Goal: Communication & Community: Answer question/provide support

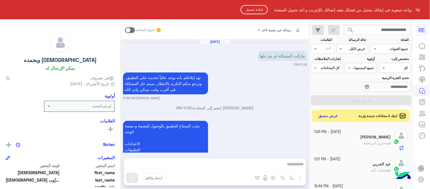
scroll to position [116, 0]
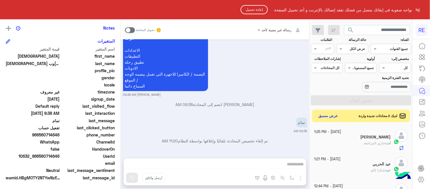
click at [248, 9] on button "إعادة تحميل" at bounding box center [254, 9] width 27 height 9
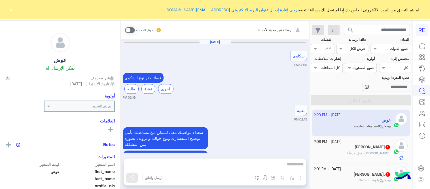
scroll to position [349, 0]
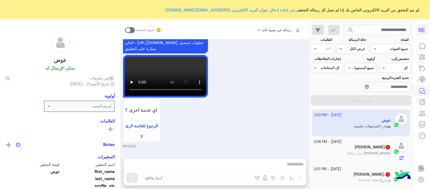
click at [9, 11] on button "×" at bounding box center [12, 10] width 6 height 6
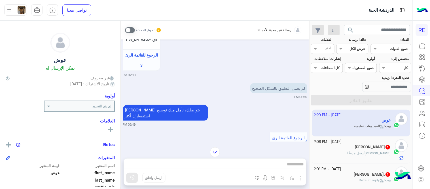
scroll to position [156, 0]
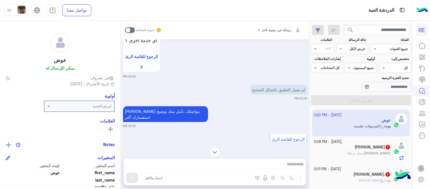
click at [131, 31] on span at bounding box center [130, 30] width 10 height 6
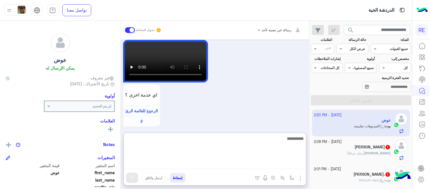
click at [216, 166] on textarea at bounding box center [215, 152] width 182 height 34
type textarea "**********"
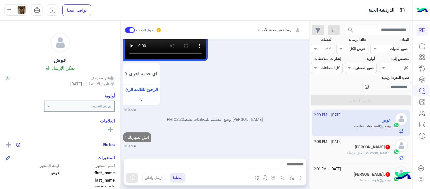
scroll to position [385, 0]
click at [225, 125] on div "[DATE] شكاوى 02:19 PM فضلا اختر نوع الشكوى ماليه تقنية اخرى 02:19 PM تقنية 02:1…" at bounding box center [215, 95] width 189 height 113
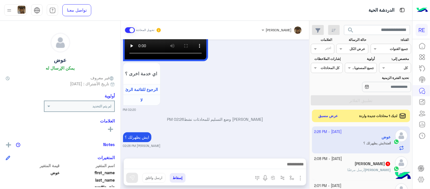
scroll to position [400, 0]
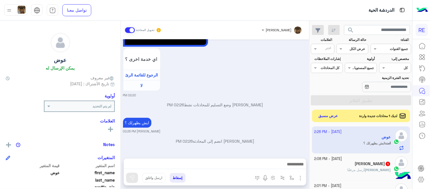
click at [249, 93] on small "02:20 PM" at bounding box center [215, 95] width 184 height 5
click at [324, 117] on button "عرض مسبق" at bounding box center [328, 116] width 24 height 8
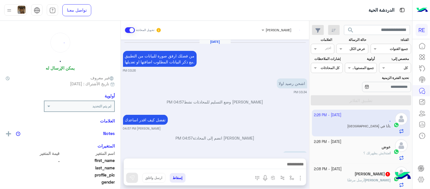
scroll to position [120, 0]
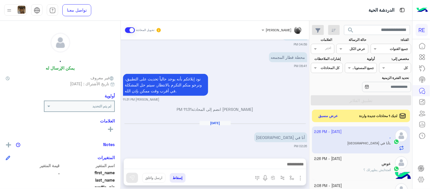
click at [219, 171] on div at bounding box center [215, 165] width 182 height 14
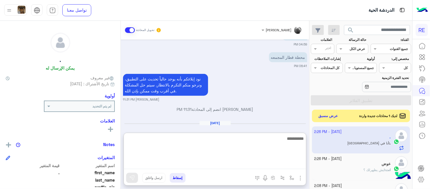
click at [214, 167] on textarea at bounding box center [215, 152] width 182 height 34
click at [273, 141] on textarea "**********" at bounding box center [215, 152] width 182 height 34
click at [238, 140] on textarea "**********" at bounding box center [215, 152] width 182 height 34
type textarea "**********"
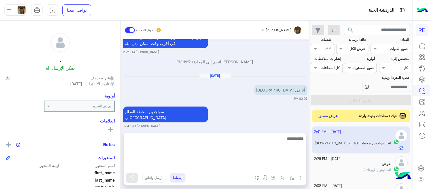
scroll to position [168, 0]
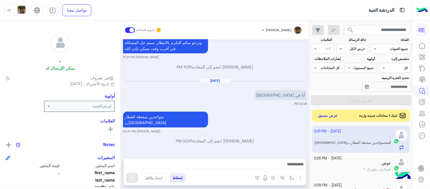
click at [332, 115] on button "عرض مسبق" at bounding box center [328, 116] width 24 height 8
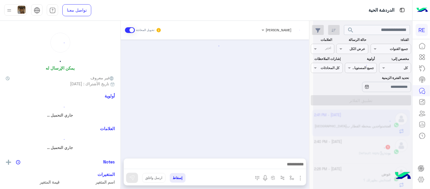
scroll to position [107, 0]
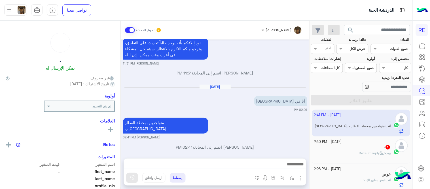
click at [356, 151] on div "[PERSON_NAME] : Default reply" at bounding box center [352, 155] width 77 height 10
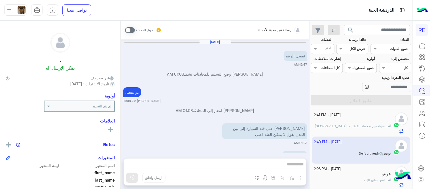
scroll to position [124, 0]
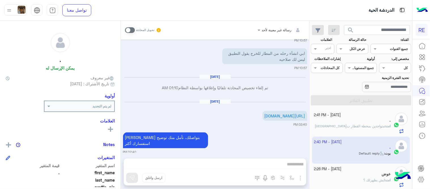
click at [311, 113] on div "[DATE] - 2:41 PM . انت : متواجدين بمحطة القطار ب[GEOGRAPHIC_DATA] [DATE] - 2:40…" at bounding box center [361, 148] width 103 height 83
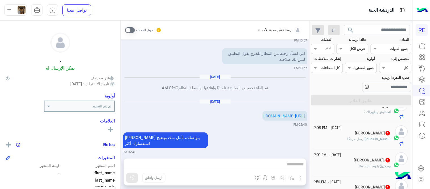
scroll to position [72, 0]
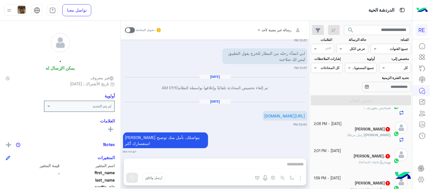
click at [334, 131] on div "[PERSON_NAME] 1" at bounding box center [352, 129] width 77 height 6
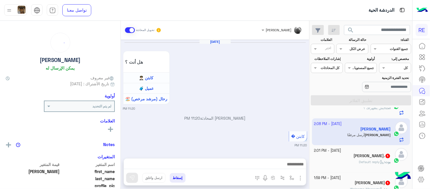
scroll to position [480, 0]
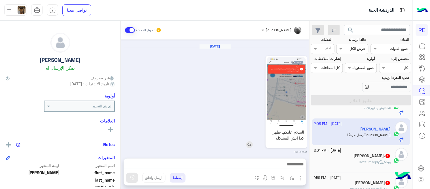
click at [281, 77] on img at bounding box center [286, 91] width 39 height 69
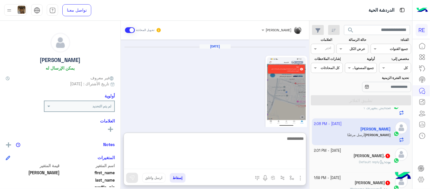
click at [216, 162] on textarea at bounding box center [215, 152] width 182 height 34
type textarea "**********"
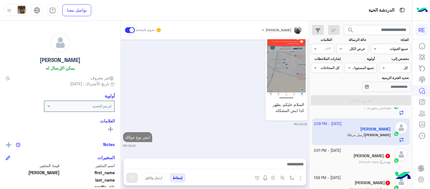
click at [194, 113] on div "[DATE] هل أنت ؟ كابتن 👨🏻‍✈️ عميل 🧳 رحال (مرشد مرخص) 🏖️ 11:20 PM [PERSON_NAME] ا…" at bounding box center [215, 95] width 189 height 113
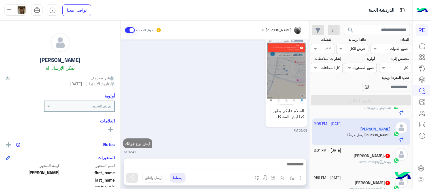
scroll to position [516, 0]
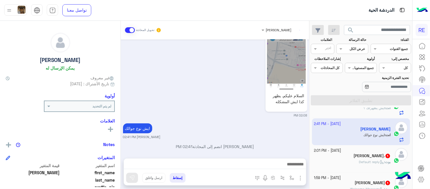
click at [248, 121] on div "[DATE] هل أنت ؟ كابتن 👨🏻‍✈️ عميل 🧳 رحال (مرشد مرخص) 🏖️ 11:20 PM [PERSON_NAME] ا…" at bounding box center [215, 95] width 189 height 113
click at [370, 161] on span "Default reply" at bounding box center [371, 161] width 25 height 4
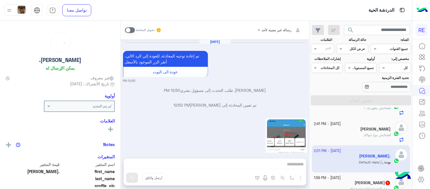
scroll to position [235, 0]
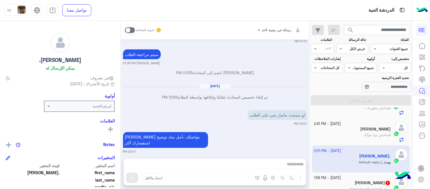
click at [122, 145] on mat-drawer-container "رسالة غير معينة لأحد تحويل المحادثة [DATE] تم إعادة توجيه المحادثة. للعودة إلي …" at bounding box center [154, 106] width 309 height 170
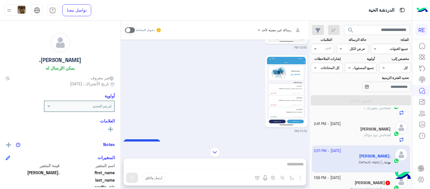
scroll to position [143, 0]
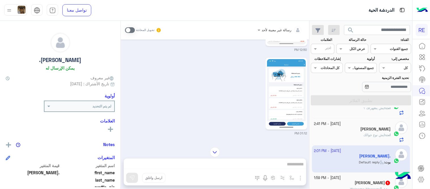
click at [131, 28] on span at bounding box center [130, 30] width 10 height 6
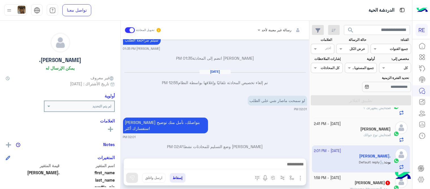
click at [290, 94] on div "لو سمحت ماصار شي على الطلب" at bounding box center [261, 100] width 92 height 13
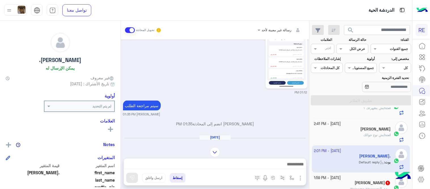
scroll to position [180, 0]
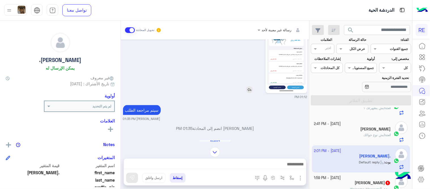
click at [289, 62] on img at bounding box center [286, 57] width 39 height 69
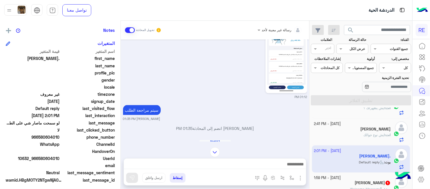
scroll to position [116, 0]
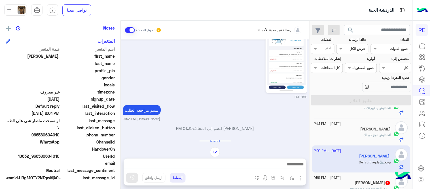
drag, startPoint x: 41, startPoint y: 133, endPoint x: 61, endPoint y: 137, distance: 20.6
click at [61, 137] on div "phone_number [PHONE_NUMBER]" at bounding box center [60, 135] width 109 height 7
copy span "580604010"
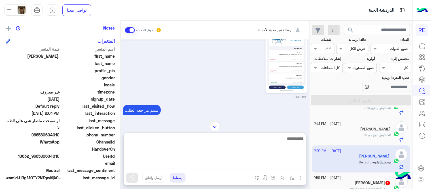
click at [232, 162] on textarea at bounding box center [215, 152] width 182 height 34
type textarea "**********"
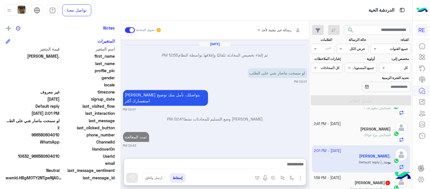
click at [244, 115] on div "[DATE] تم إعادة توجيه المحادثة. للعودة إلي الرد الالي، أنقر الزر الموجود بالأسف…" at bounding box center [215, 95] width 189 height 113
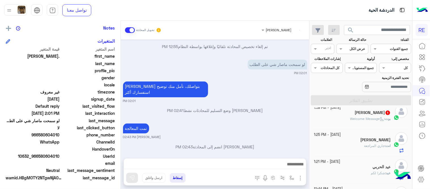
scroll to position [144, 0]
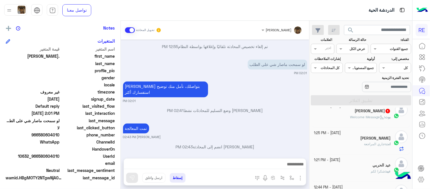
click at [347, 117] on div "بوت : Welcome Message" at bounding box center [352, 119] width 77 height 10
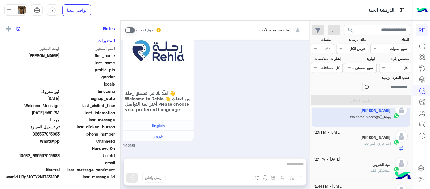
scroll to position [115, 0]
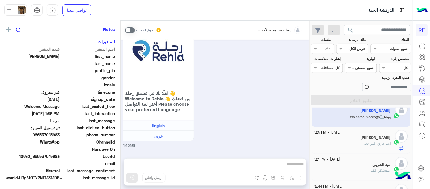
click at [136, 31] on small "تحويل المحادثة" at bounding box center [145, 30] width 19 height 5
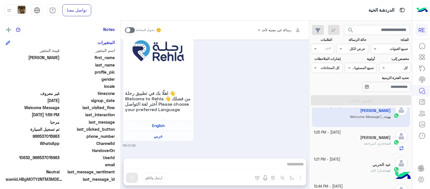
scroll to position [116, 0]
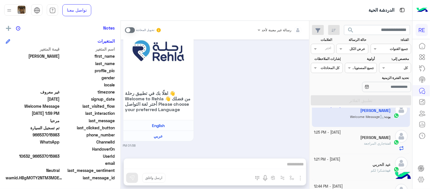
click at [127, 29] on span at bounding box center [130, 30] width 10 height 6
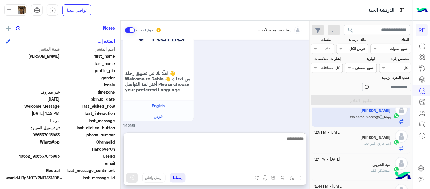
click at [269, 164] on textarea at bounding box center [215, 152] width 182 height 34
type textarea "**********"
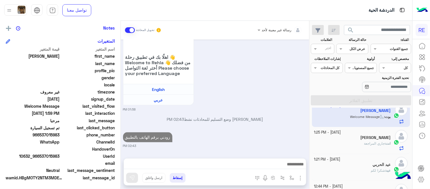
scroll to position [333, 0]
click at [313, 81] on div "تحديد الفترة الزمنية" at bounding box center [361, 84] width 103 height 18
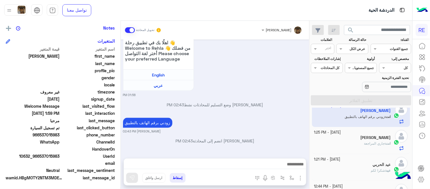
click at [333, 141] on div "[PERSON_NAME]" at bounding box center [352, 138] width 77 height 6
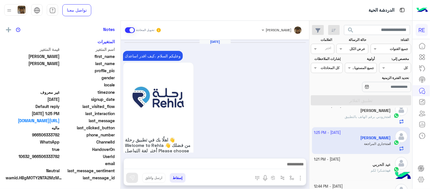
scroll to position [345, 0]
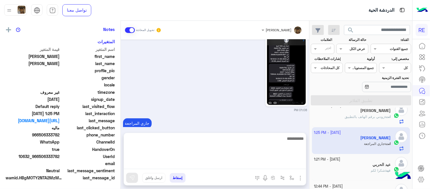
click at [252, 163] on textarea at bounding box center [215, 152] width 182 height 34
type textarea "********"
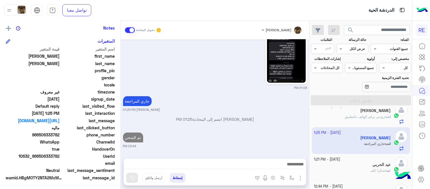
click at [264, 103] on div "[DATE] وعليكم السلام ،كيف اقدر اساعدك اهلًا بك في تطبيق رحلة 👋 Welcome to Rehla…" at bounding box center [215, 95] width 189 height 113
click at [310, 138] on div "[DATE] - 2:41 PM . 2 . : او مواقف [DATE] - 2:40 PM . [PERSON_NAME] : Default re…" at bounding box center [361, 148] width 103 height 83
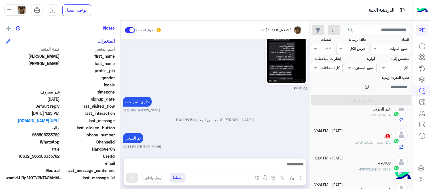
scroll to position [208, 0]
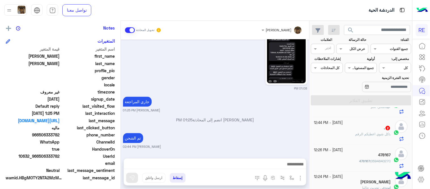
click at [350, 134] on div ". : كل شوي اعطيكم الرقم" at bounding box center [352, 136] width 77 height 10
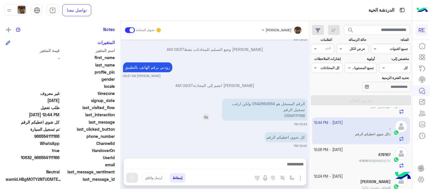
scroll to position [116, 0]
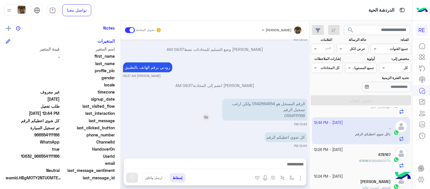
click at [266, 100] on p "الرقم المسجل هو 0542664554 ولكن ارغب تسجيل الرقم 0554111166" at bounding box center [264, 109] width 85 height 22
copy p "0542664554"
click at [293, 117] on p "الرقم المسجل هو 0542664554 ولكن ارغب تسجيل الرقم 0554111166" at bounding box center [264, 109] width 85 height 22
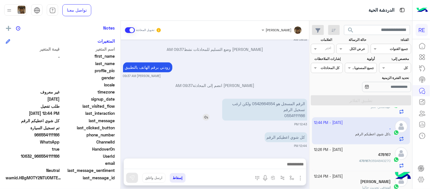
copy p "0554111166"
click at [268, 102] on p "الرقم المسجل هو 0542664554 ولكن ارغب تسجيل الرقم 0554111166" at bounding box center [264, 109] width 85 height 22
copy p "0542664554"
click at [301, 118] on p "الرقم المسجل هو 0542664554 ولكن ارغب تسجيل الرقم 0554111166" at bounding box center [264, 109] width 85 height 22
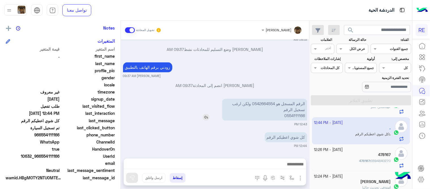
click at [301, 118] on p "الرقم المسجل هو 0542664554 ولكن ارغب تسجيل الرقم 0554111166" at bounding box center [264, 109] width 85 height 22
copy p "0554111166"
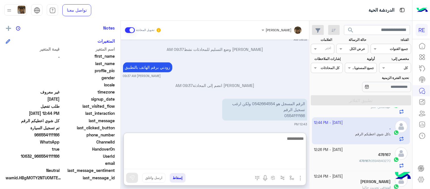
click at [226, 167] on textarea at bounding box center [215, 152] width 182 height 34
type textarea "**********"
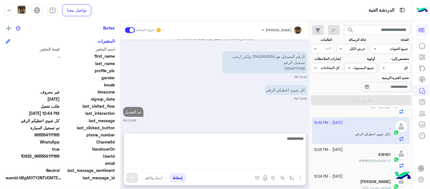
click at [217, 142] on textarea at bounding box center [215, 152] width 182 height 34
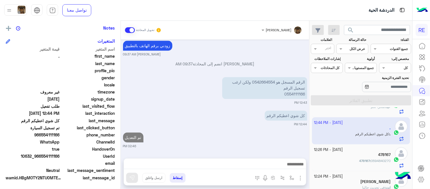
click at [215, 126] on div "[DATE] تفعيل حساب 08:52 AM يمكنك الاطلاع على شروط الانضمام لرحلة ك (كابتن ) الم…" at bounding box center [215, 95] width 189 height 113
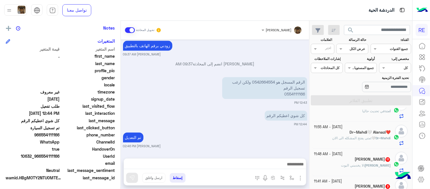
scroll to position [307, 0]
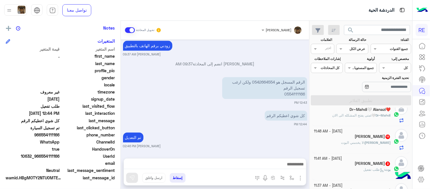
click at [348, 140] on div "[PERSON_NAME] 11" at bounding box center [352, 137] width 77 height 6
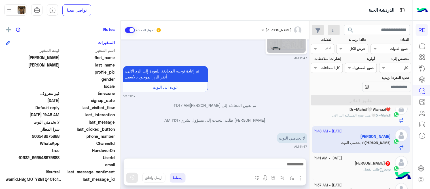
scroll to position [116, 0]
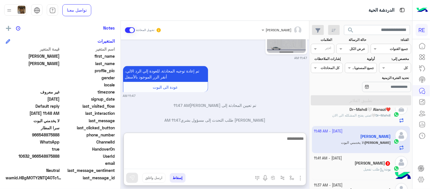
click at [159, 164] on textarea at bounding box center [215, 152] width 182 height 34
type textarea "**********"
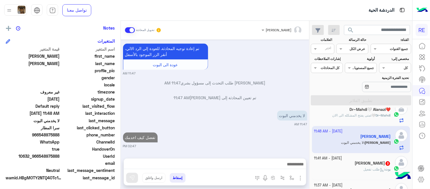
scroll to position [422, 0]
click at [337, 113] on p "Dr~Mahdi🤍 : متى يفتح المشكله الى الان" at bounding box center [362, 115] width 58 height 5
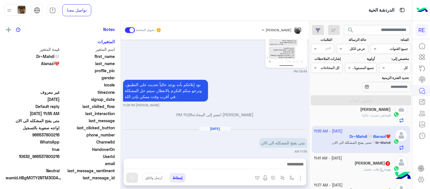
scroll to position [116, 0]
drag, startPoint x: 199, startPoint y: 169, endPoint x: 193, endPoint y: 165, distance: 6.8
click at [193, 165] on div at bounding box center [215, 165] width 182 height 14
click at [193, 165] on textarea at bounding box center [215, 164] width 182 height 9
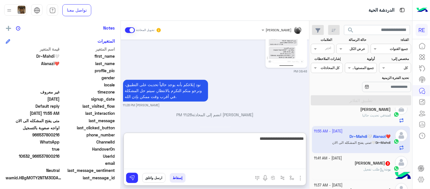
type textarea "**********"
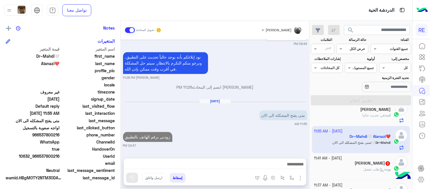
click at [285, 120] on div "[DATE] عيا ينهي الرحله 08:27 AM [PERSON_NAME] بتواصلك، نأمل منك توضيح استفسارك …" at bounding box center [215, 95] width 189 height 113
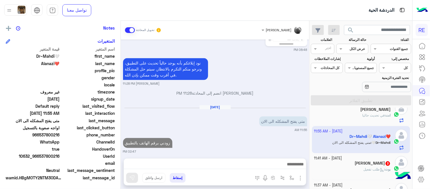
scroll to position [315, 0]
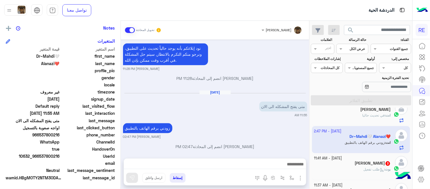
drag, startPoint x: 312, startPoint y: 156, endPoint x: 313, endPoint y: 160, distance: 4.1
click at [313, 160] on div "[DATE] - 2:47 PM [PERSON_NAME] انت : تفضل كيف اخدمك [DATE] - 2:41 PM . 2 . : او…" at bounding box center [361, 148] width 103 height 83
click at [332, 163] on div "[PERSON_NAME] 3" at bounding box center [352, 164] width 77 height 6
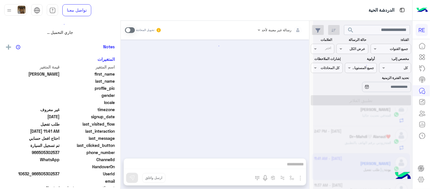
scroll to position [388, 0]
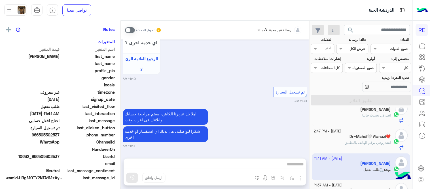
click at [129, 29] on span at bounding box center [130, 30] width 10 height 6
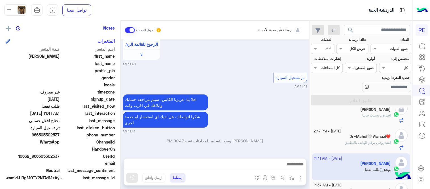
drag, startPoint x: 233, startPoint y: 158, endPoint x: 236, endPoint y: 164, distance: 6.7
click at [236, 164] on div at bounding box center [215, 165] width 182 height 14
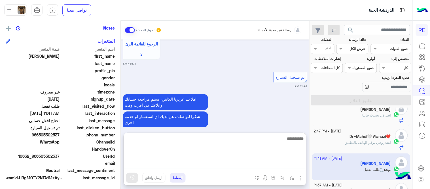
click at [236, 164] on textarea at bounding box center [215, 152] width 182 height 34
type textarea "**********"
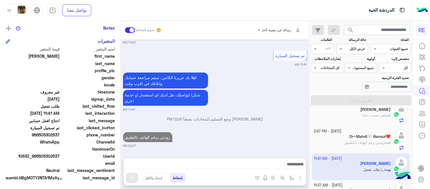
scroll to position [424, 0]
click at [274, 114] on div "[DATE] [PERSON_NAME] انضم إلى المحادثة 11:30 AM [DATE] 0505302537 12:44 AM احتا…" at bounding box center [215, 95] width 189 height 113
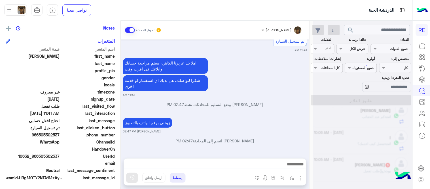
scroll to position [0, 0]
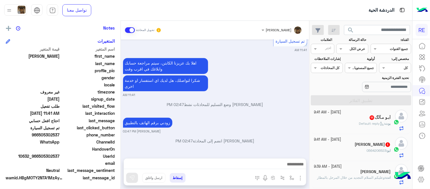
click at [356, 119] on div "أبـو مـآلگ 11" at bounding box center [352, 118] width 77 height 6
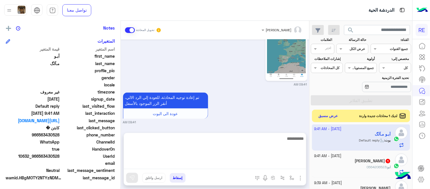
click at [189, 166] on textarea at bounding box center [215, 152] width 182 height 34
type textarea "**********"
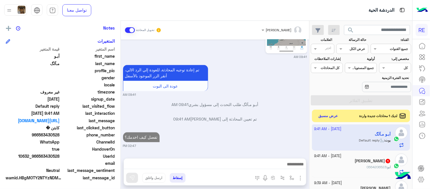
click at [328, 161] on div "[PERSON_NAME] 1" at bounding box center [352, 161] width 77 height 6
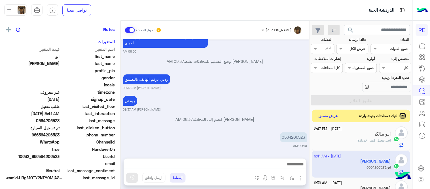
click at [299, 131] on div "0564206523" at bounding box center [278, 136] width 60 height 13
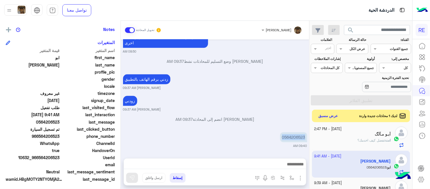
click at [299, 131] on div "0564206523" at bounding box center [278, 136] width 60 height 13
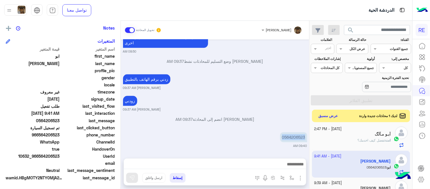
copy p "0564206523"
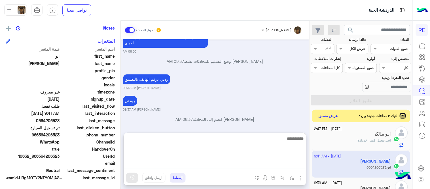
click at [210, 163] on textarea at bounding box center [215, 152] width 182 height 34
type textarea "**********"
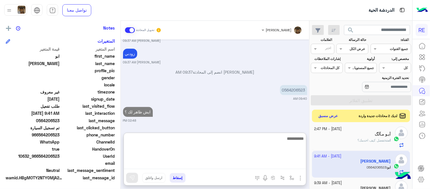
click at [203, 138] on textarea at bounding box center [215, 152] width 182 height 34
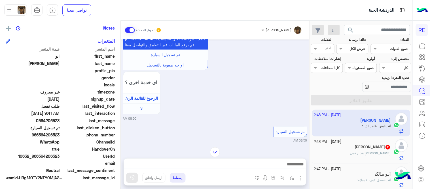
scroll to position [3, 0]
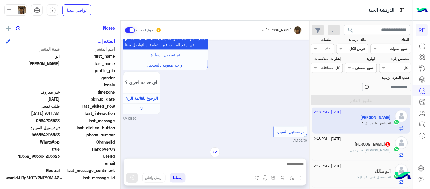
click at [342, 151] on div "[PERSON_NAME] : هذا رقمي" at bounding box center [352, 152] width 77 height 10
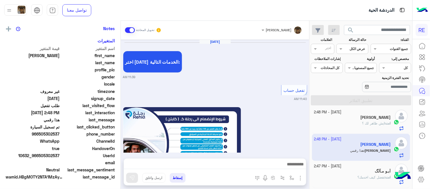
scroll to position [115, 0]
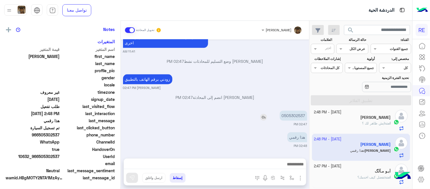
click at [301, 113] on p "0505302537" at bounding box center [293, 115] width 27 height 10
copy p "0505302537"
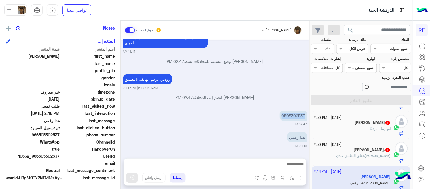
scroll to position [0, 0]
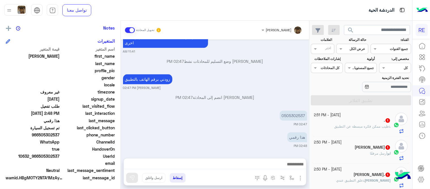
click at [154, 169] on div at bounding box center [215, 165] width 182 height 14
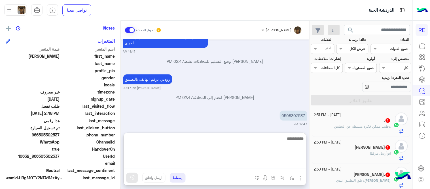
click at [151, 165] on textarea at bounding box center [215, 152] width 182 height 34
type textarea "**********"
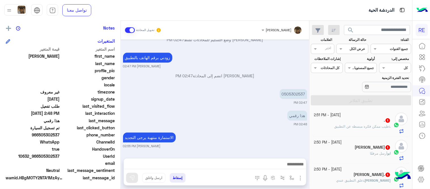
scroll to position [389, 0]
click at [245, 88] on div "[DATE] اختر [DATE] الخدمات التالية: 11:39 AM تفعيل حساب 11:40 AM يمكنك الاطلاع …" at bounding box center [215, 95] width 189 height 113
click at [377, 128] on span "طيب ممكن فكره مبسطه عن التطبيق" at bounding box center [361, 126] width 55 height 4
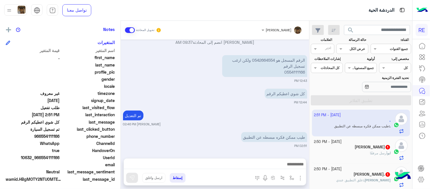
scroll to position [116, 0]
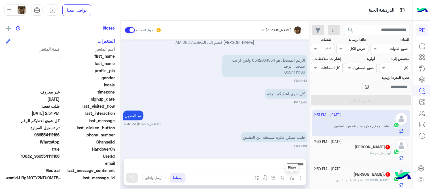
click at [289, 176] on button "button" at bounding box center [291, 177] width 9 height 9
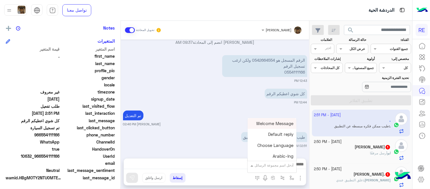
click at [271, 167] on div "أدخل اسم مجموعة الرسائل" at bounding box center [274, 164] width 39 height 5
type input "*"
click at [264, 145] on span "آلية التطبيق (محدث)" at bounding box center [275, 144] width 38 height 5
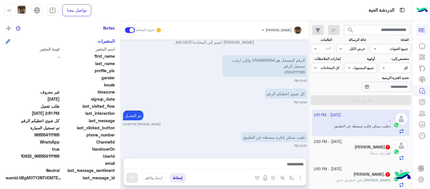
type textarea "**********"
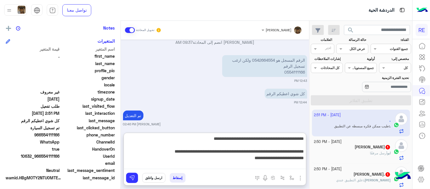
click at [204, 166] on textarea "**********" at bounding box center [215, 152] width 182 height 34
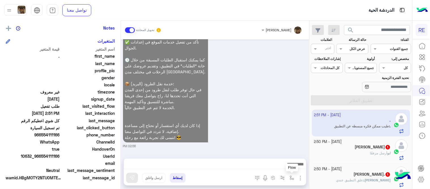
scroll to position [383, 0]
click at [293, 178] on img "button" at bounding box center [292, 177] width 5 height 5
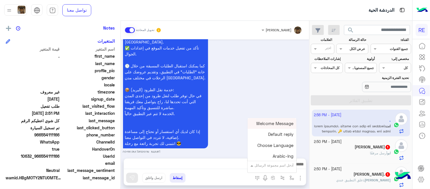
click at [278, 165] on input "text" at bounding box center [279, 164] width 29 height 5
type input "**"
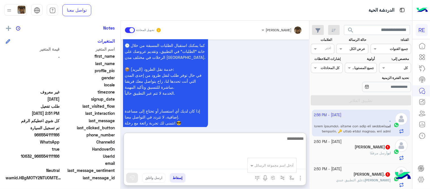
click at [216, 165] on textarea at bounding box center [215, 152] width 182 height 34
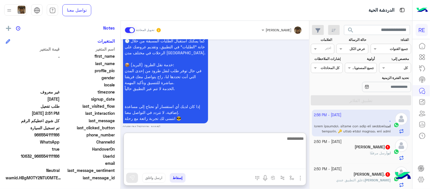
scroll to position [408, 0]
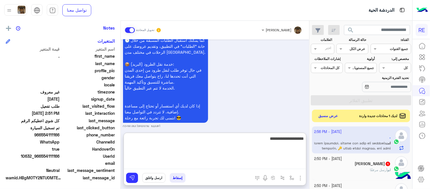
type textarea "**********"
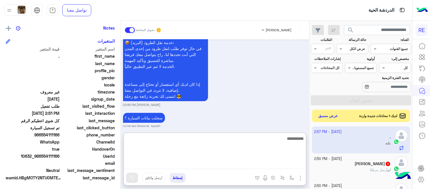
scroll to position [451, 0]
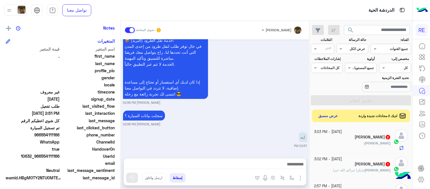
click at [247, 116] on div "[DATE] تم تسجيل السيارة 08:53 AM اهلا بك عزيزنا الكابتن، سيتم مراجعة حسابك وابل…" at bounding box center [215, 95] width 189 height 113
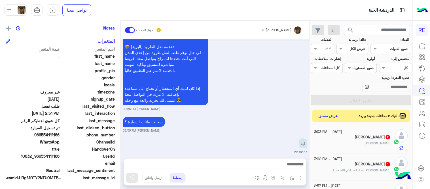
click at [341, 165] on div "[PERSON_NAME] 1" at bounding box center [352, 164] width 77 height 6
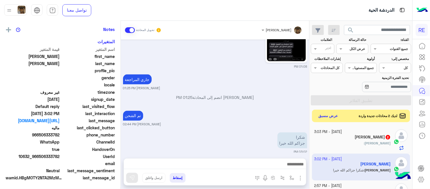
scroll to position [116, 0]
click at [321, 118] on button "عرض مسبق" at bounding box center [328, 116] width 24 height 8
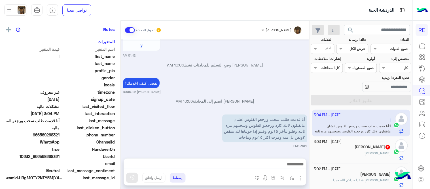
scroll to position [116, 0]
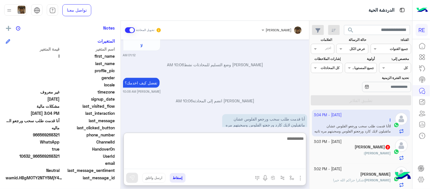
click at [240, 163] on textarea at bounding box center [215, 152] width 182 height 34
type textarea "**********"
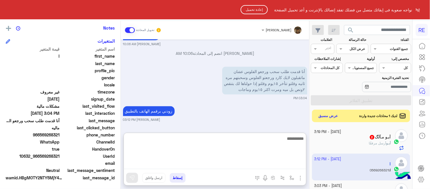
scroll to position [264, 0]
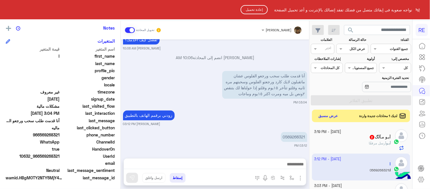
click at [248, 116] on html "RE نواجه صعوبة فى إبقائك متصل من فضلك تفقد إتصالك بالإنترنت و أعد تحميل الصفحة …" at bounding box center [215, 94] width 430 height 189
click at [250, 10] on button "إعادة تحميل" at bounding box center [254, 9] width 27 height 9
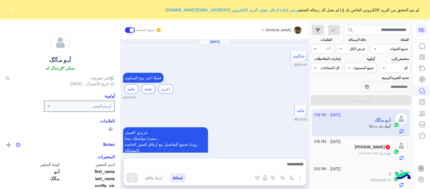
scroll to position [562, 0]
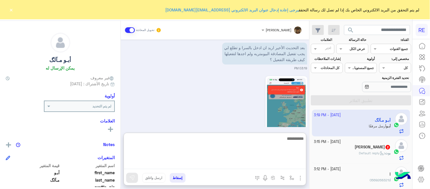
click at [266, 162] on textarea at bounding box center [215, 152] width 182 height 34
type textarea "**********"
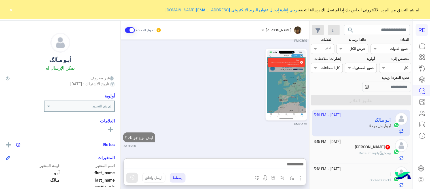
scroll to position [590, 0]
click at [365, 137] on div "22 September - 3:15 PM ابو ميسم 2 بوت : Default reply" at bounding box center [361, 149] width 98 height 27
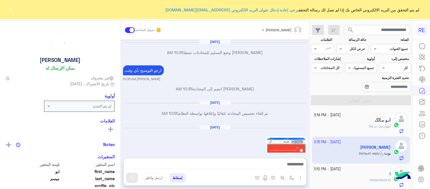
scroll to position [248, 0]
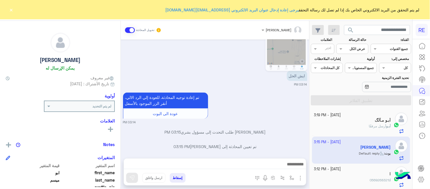
click at [274, 48] on img at bounding box center [286, 35] width 39 height 69
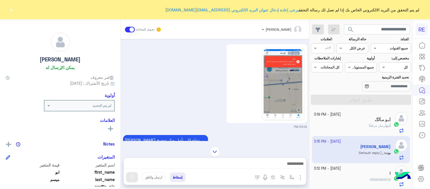
scroll to position [77, 0]
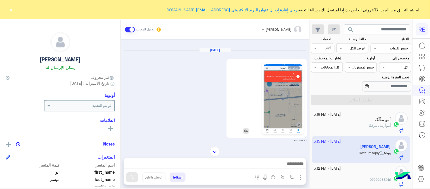
click at [286, 84] on img at bounding box center [283, 98] width 39 height 69
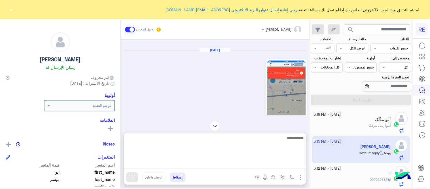
click at [223, 163] on textarea at bounding box center [215, 151] width 182 height 34
type textarea "**********"
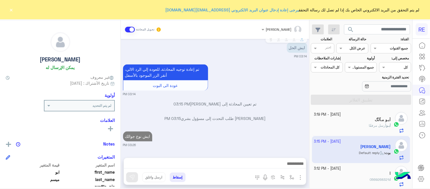
click at [267, 116] on div "Sep 13, 2025 عبير زكريا وضع التسليم للمحادثات نشط 10:35 AM ارجو التوضيح بأي وقت…" at bounding box center [215, 95] width 189 height 113
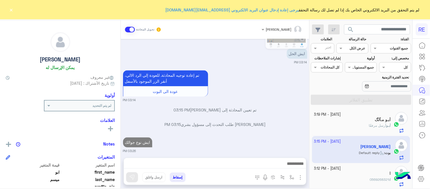
drag, startPoint x: 11, startPoint y: 9, endPoint x: 331, endPoint y: 118, distance: 337.9
click at [331, 118] on div "RE لم يتم التحقق من البريد الالكتروني الخاص بك إذا لم تصل لك رسالة التحقق يرجى …" at bounding box center [215, 94] width 430 height 189
click at [331, 118] on div "أبـو مـآلگ" at bounding box center [352, 120] width 77 height 6
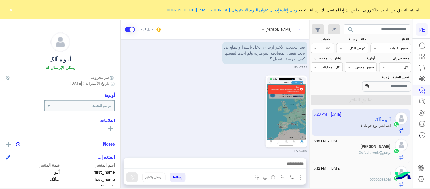
scroll to position [278, 0]
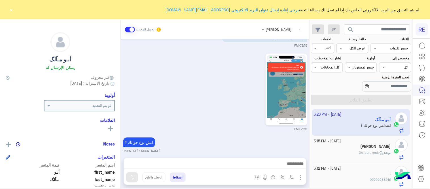
click at [224, 103] on div "03:19 PM" at bounding box center [215, 91] width 184 height 79
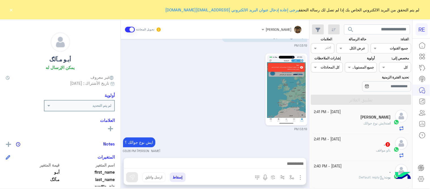
scroll to position [349, 0]
